Goal: Find specific page/section: Find specific page/section

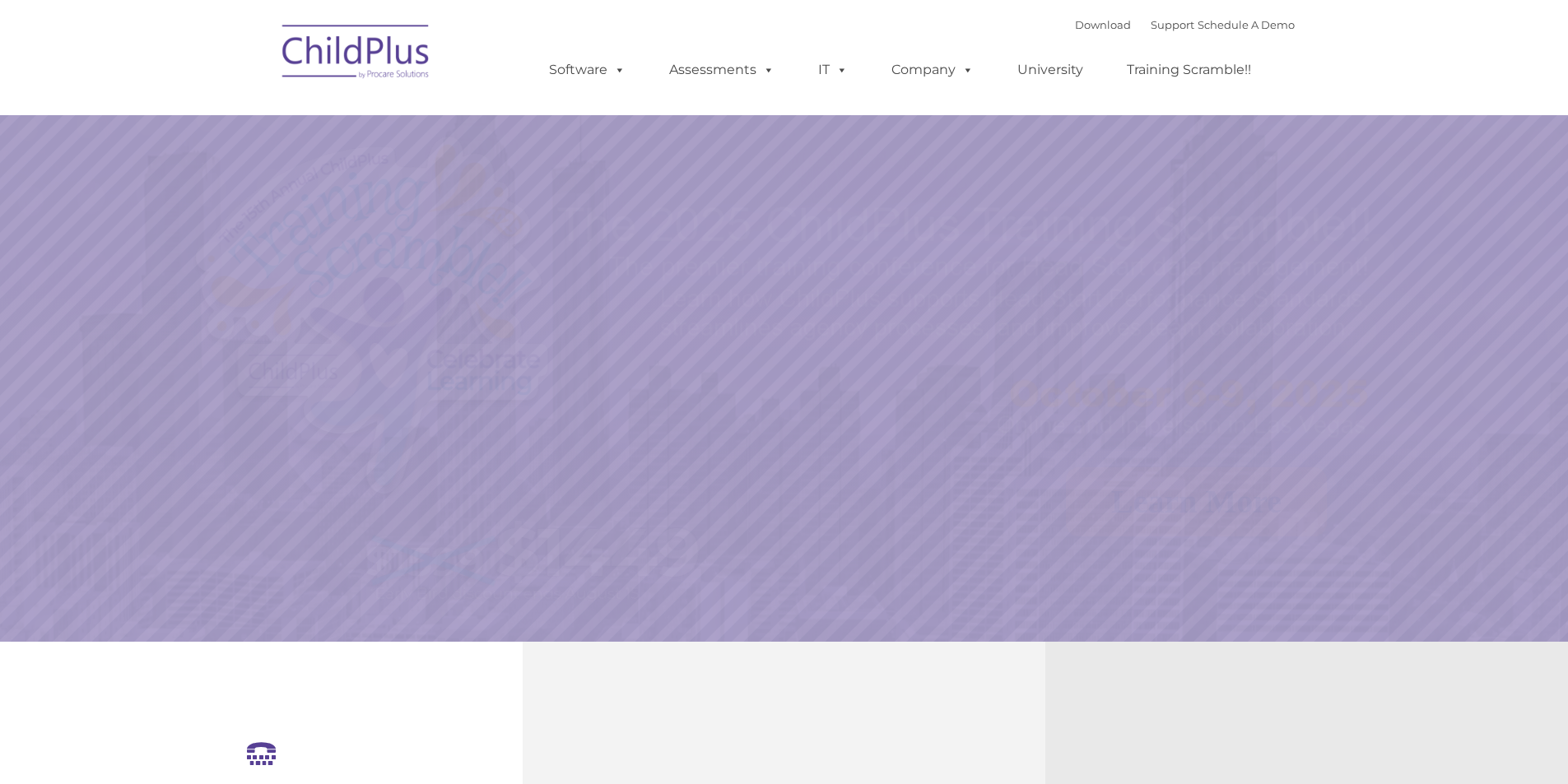
select select "MEDIUM"
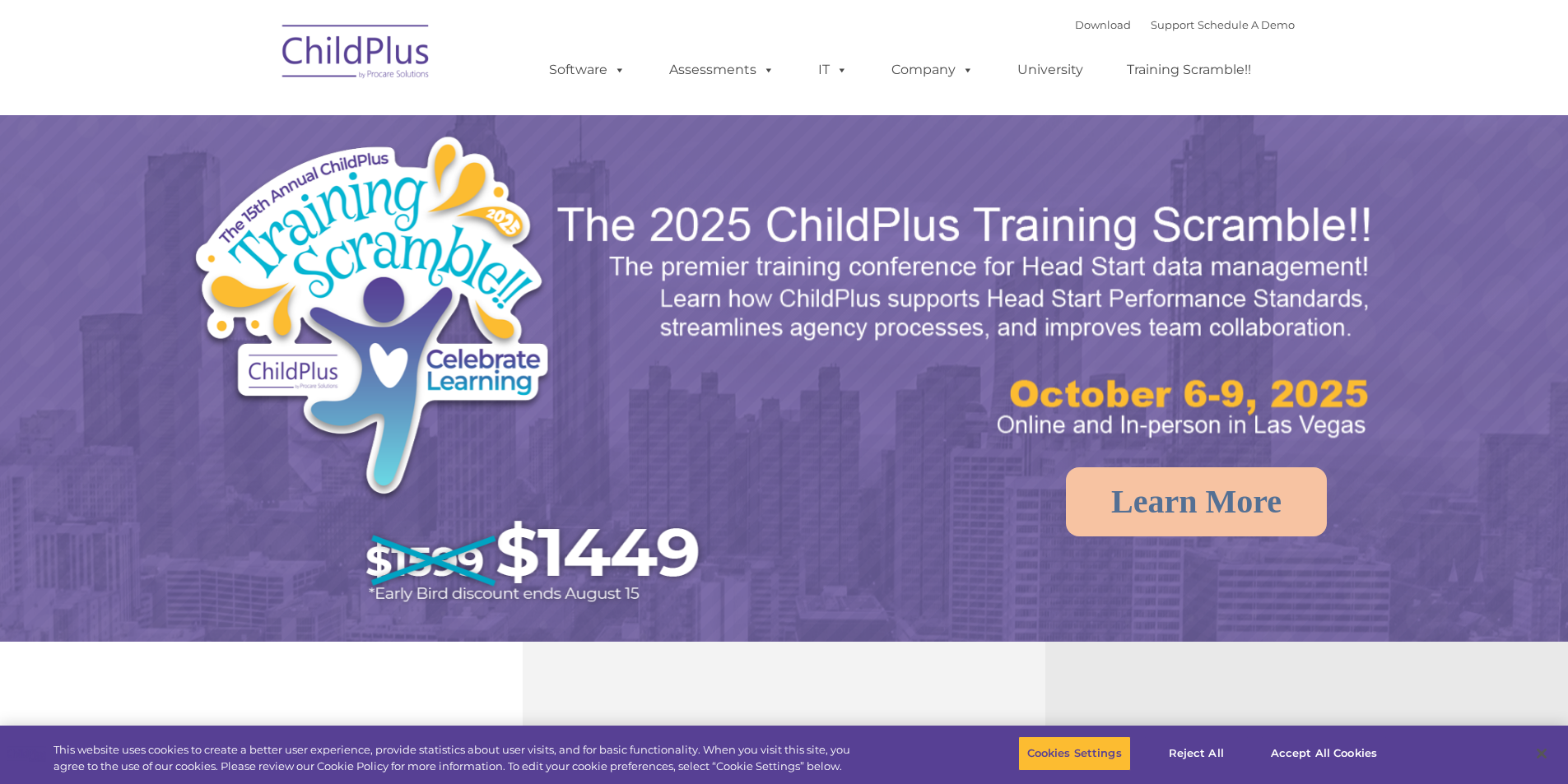
select select "MEDIUM"
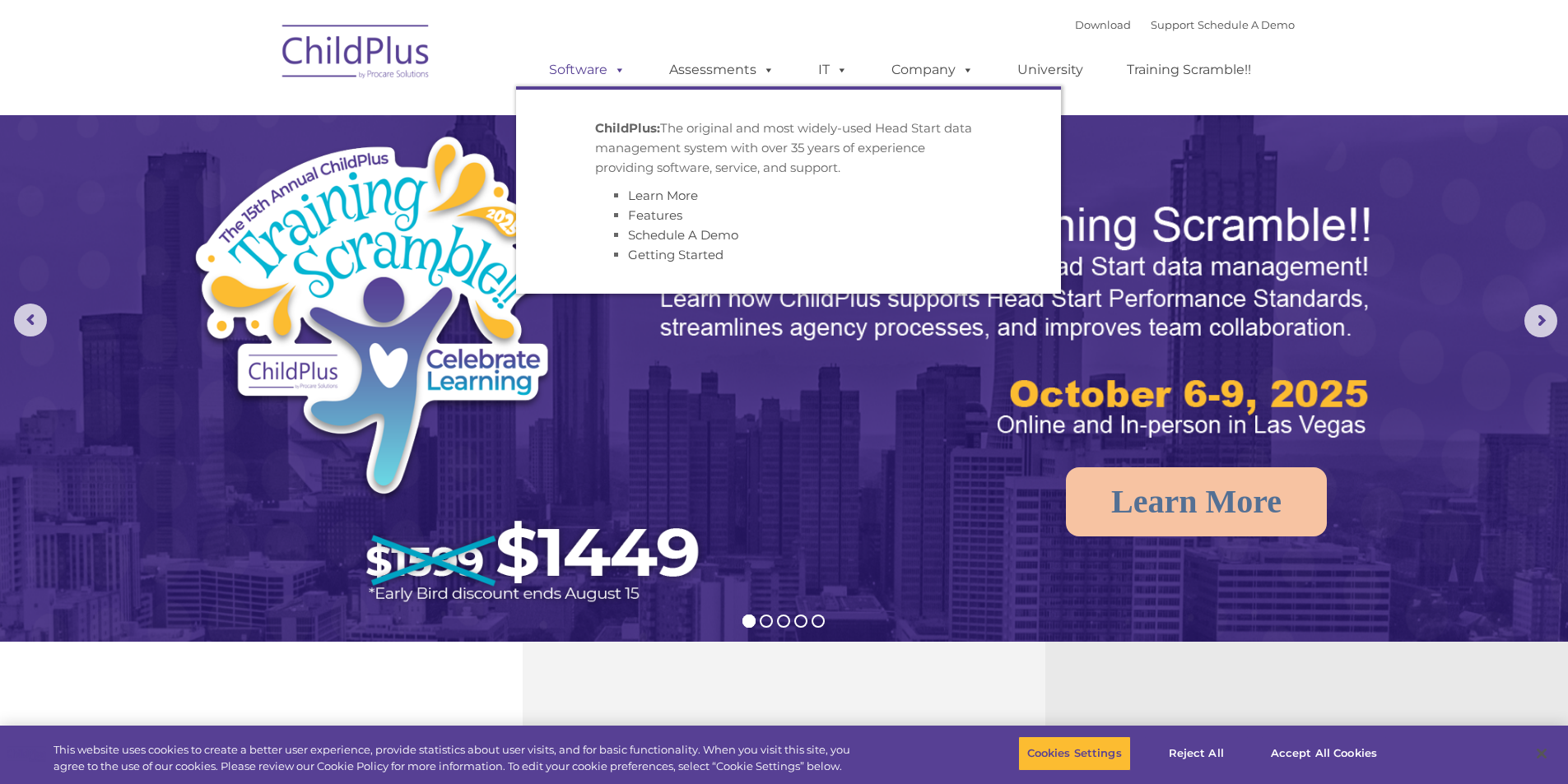
click at [618, 77] on span at bounding box center [616, 69] width 18 height 15
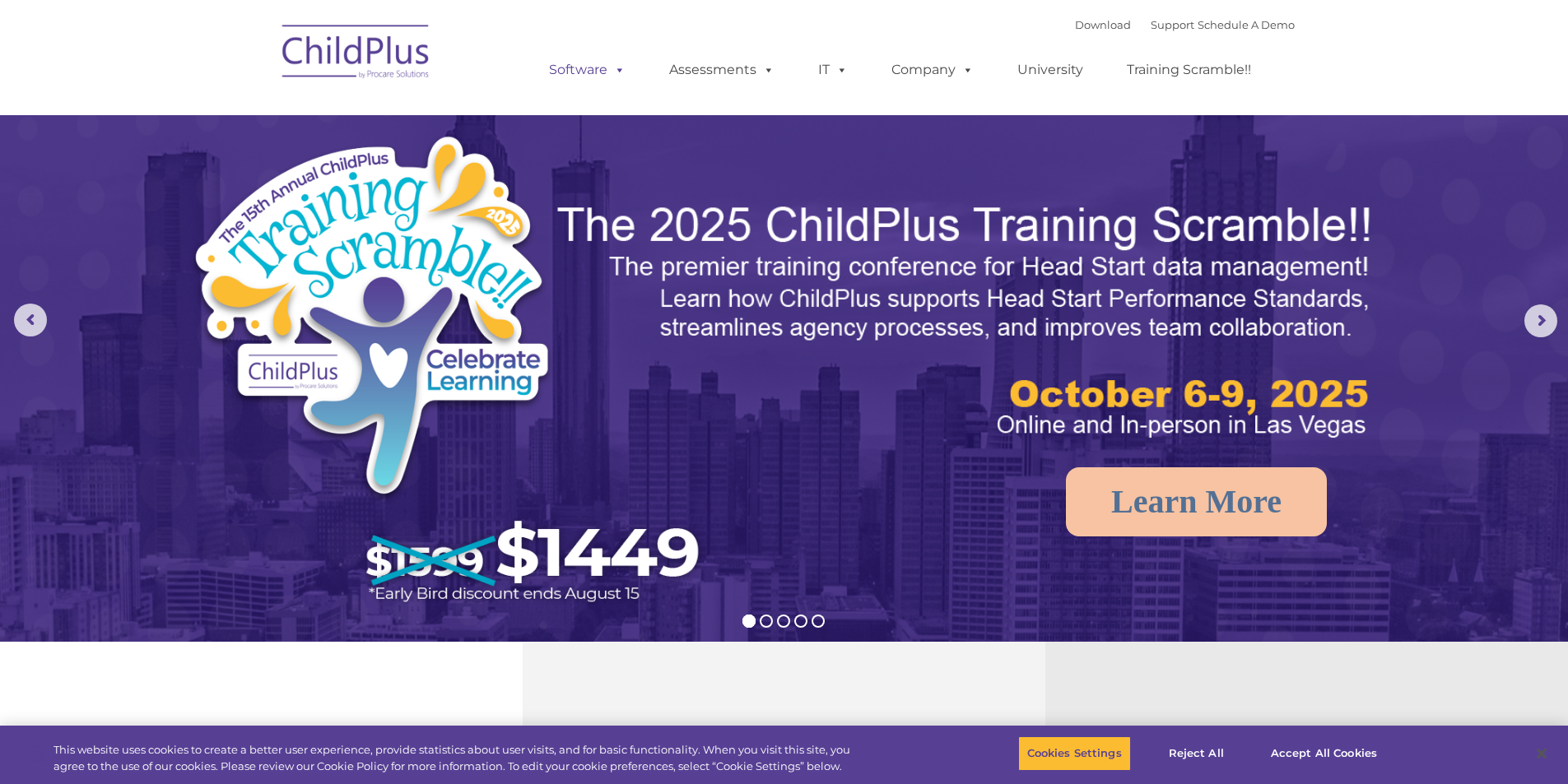
click at [618, 77] on span at bounding box center [616, 69] width 18 height 15
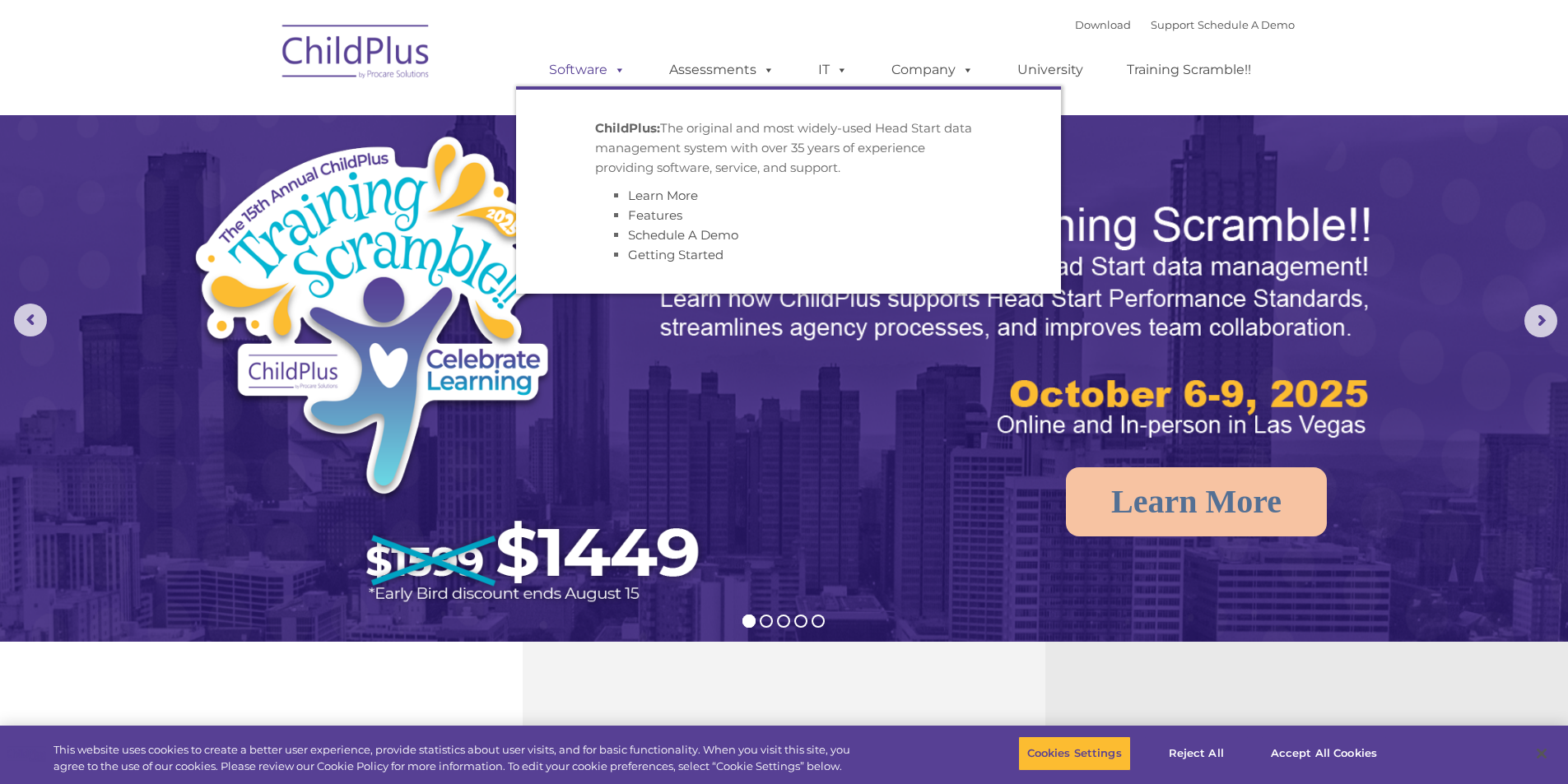
click at [618, 62] on span at bounding box center [616, 69] width 18 height 15
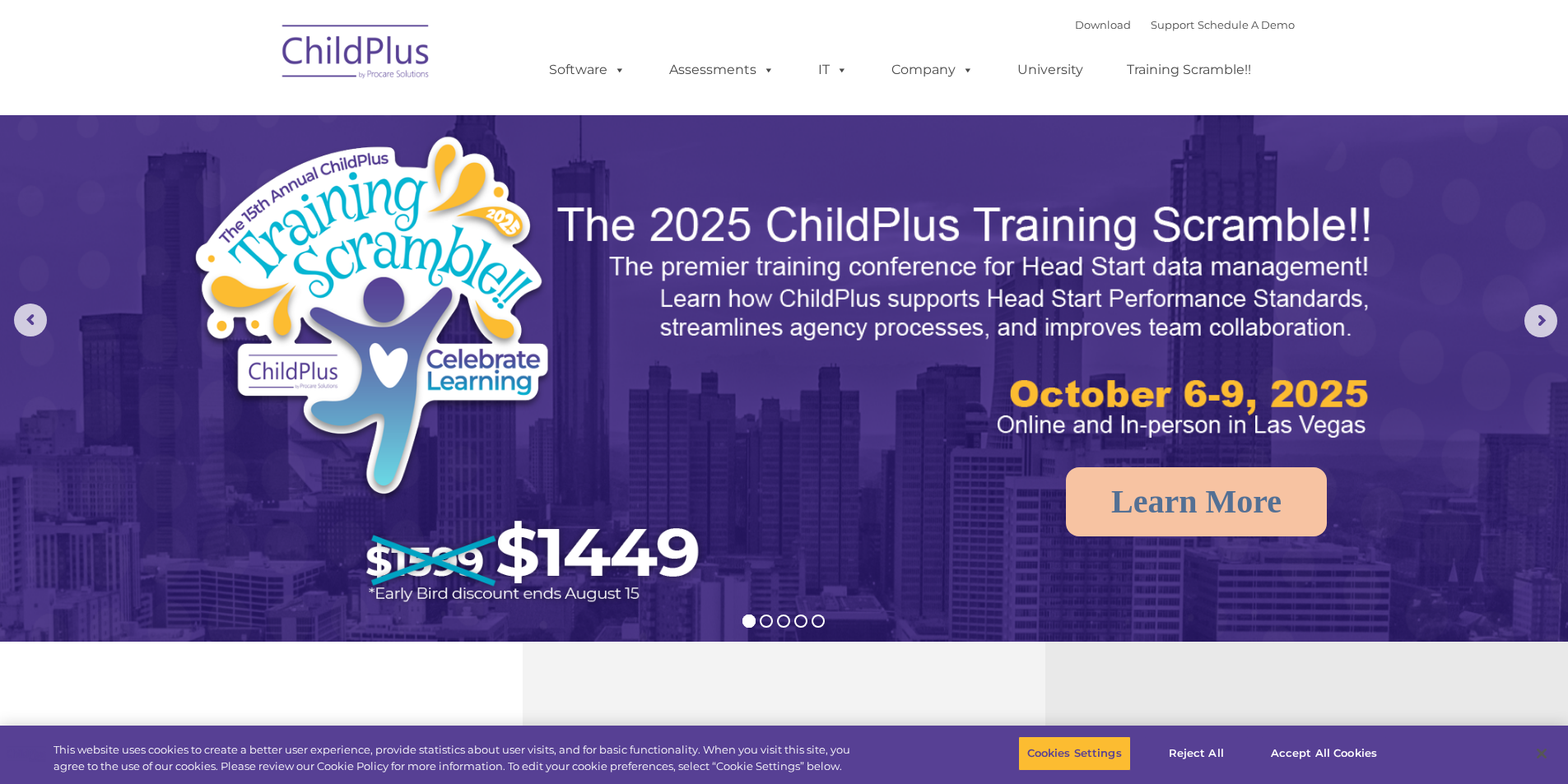
click at [1372, 83] on nav "Download Support | Schedule A Demo  MENU MENU Software ChildPlus: The original…" at bounding box center [784, 58] width 1568 height 116
